Goal: Navigation & Orientation: Find specific page/section

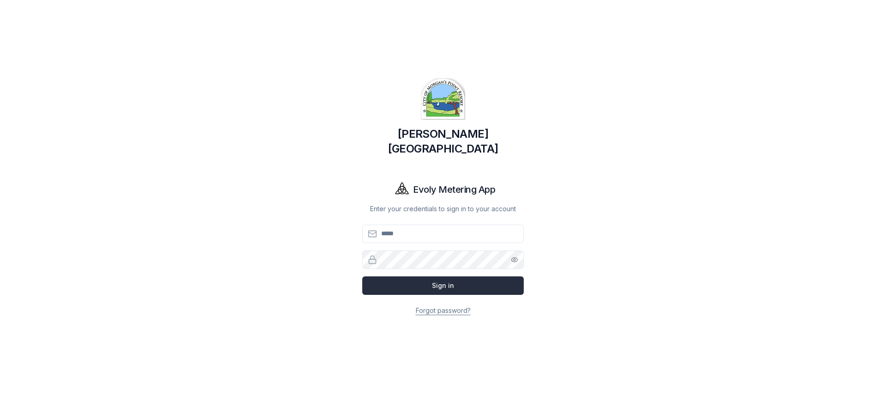
type input "**********"
click at [390, 277] on button "Sign in" at bounding box center [443, 285] width 162 height 18
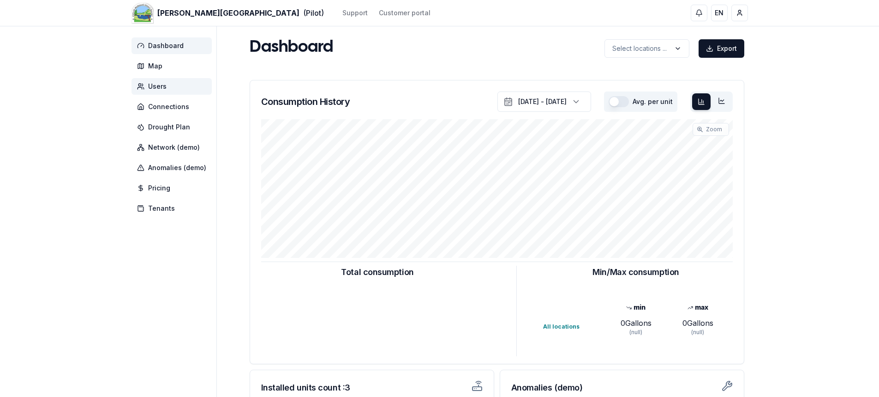
click at [157, 87] on span "Users" at bounding box center [157, 86] width 18 height 9
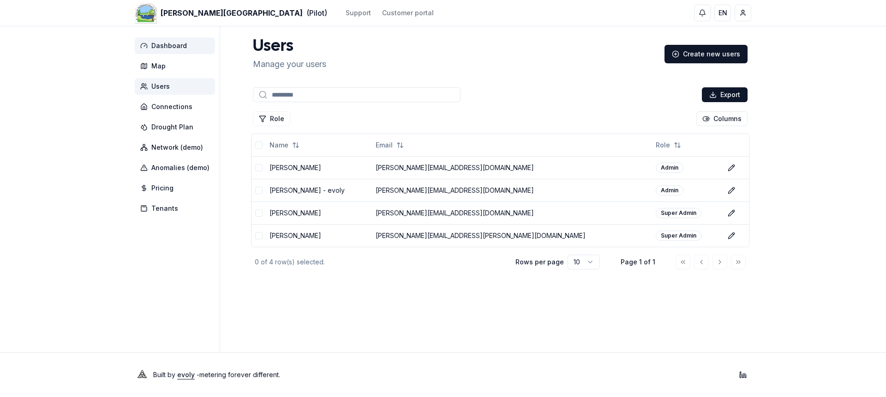
click at [182, 43] on span "Dashboard" at bounding box center [169, 45] width 36 height 9
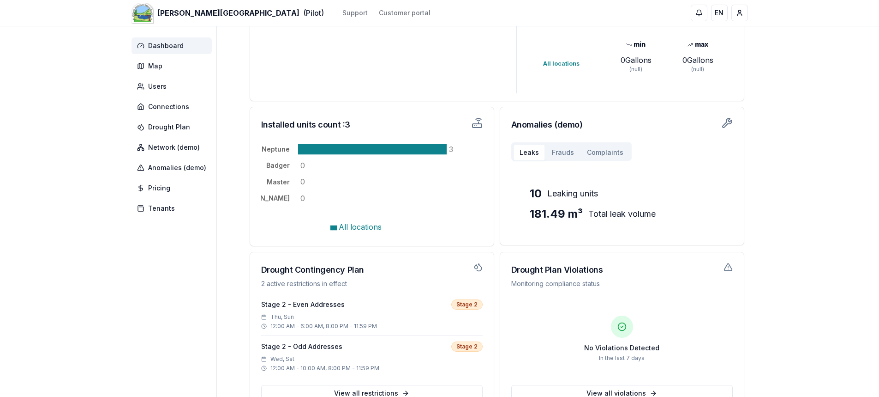
scroll to position [250, 0]
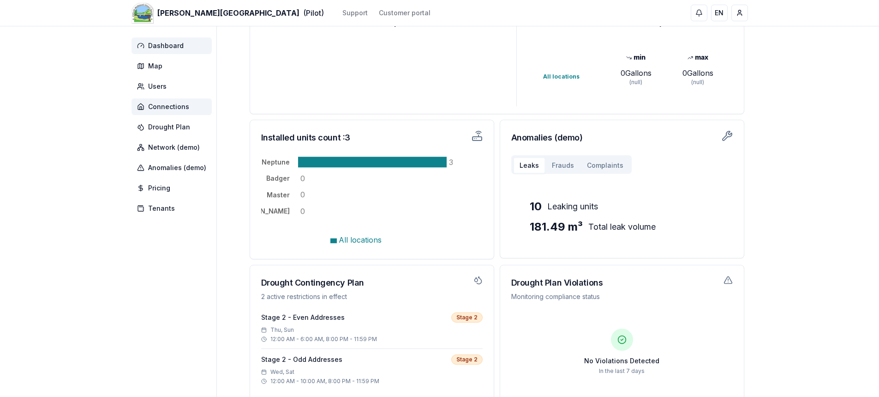
click at [172, 106] on span "Connections" at bounding box center [168, 106] width 41 height 9
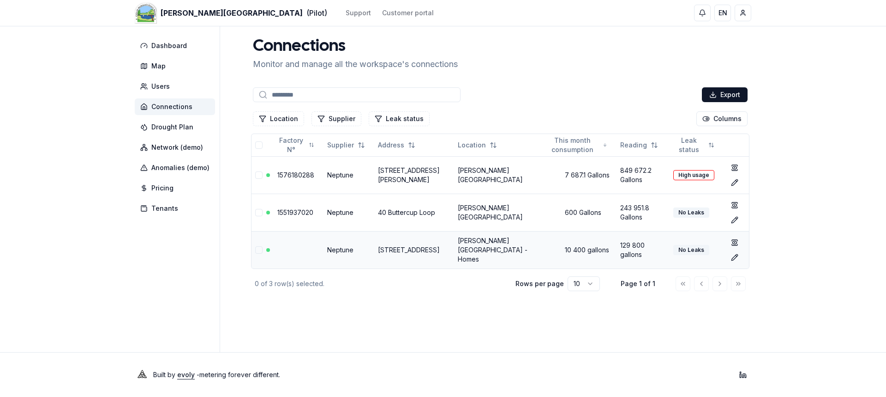
click at [345, 249] on td "Neptune" at bounding box center [349, 249] width 51 height 37
click at [259, 249] on button "Select row" at bounding box center [258, 249] width 7 height 7
click at [256, 251] on button "Select row" at bounding box center [258, 249] width 7 height 7
click at [349, 250] on td "Neptune" at bounding box center [349, 249] width 51 height 37
click at [418, 249] on link "[STREET_ADDRESS]" at bounding box center [409, 250] width 62 height 8
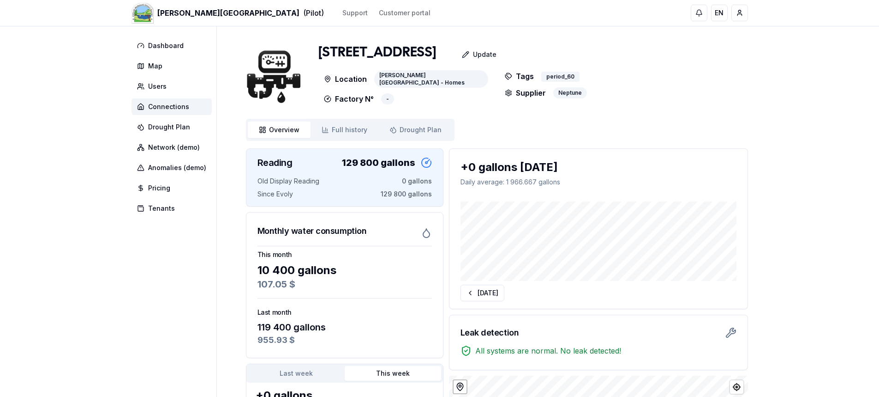
click at [89, 179] on div "[PERSON_NAME][GEOGRAPHIC_DATA] (Pilot) Support Customer portal EN [PERSON_NAME]…" at bounding box center [439, 294] width 879 height 589
click at [332, 126] on span "Full history" at bounding box center [350, 129] width 36 height 9
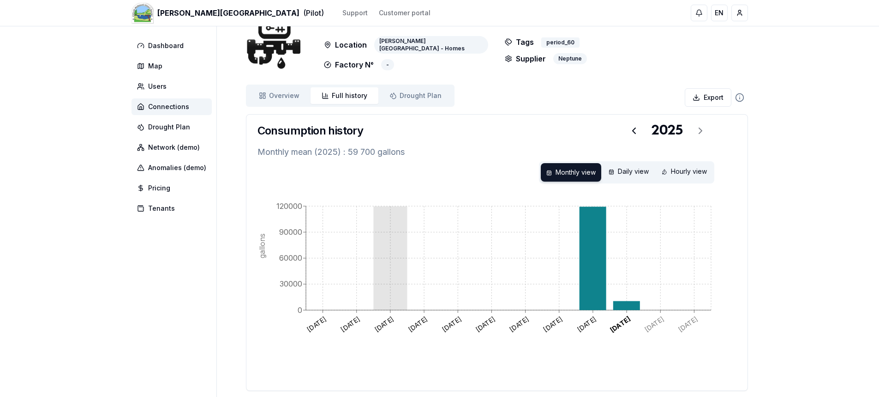
scroll to position [84, 0]
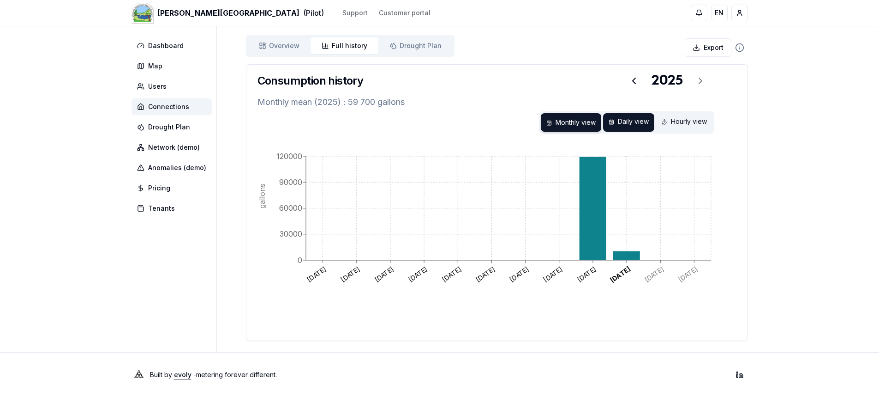
click at [634, 118] on div "Daily view" at bounding box center [628, 122] width 51 height 18
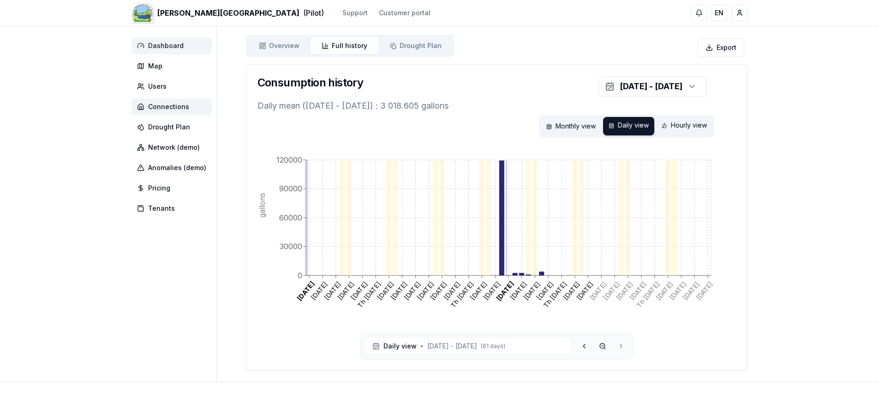
click at [163, 47] on span "Dashboard" at bounding box center [166, 45] width 36 height 9
